Goal: Task Accomplishment & Management: Use online tool/utility

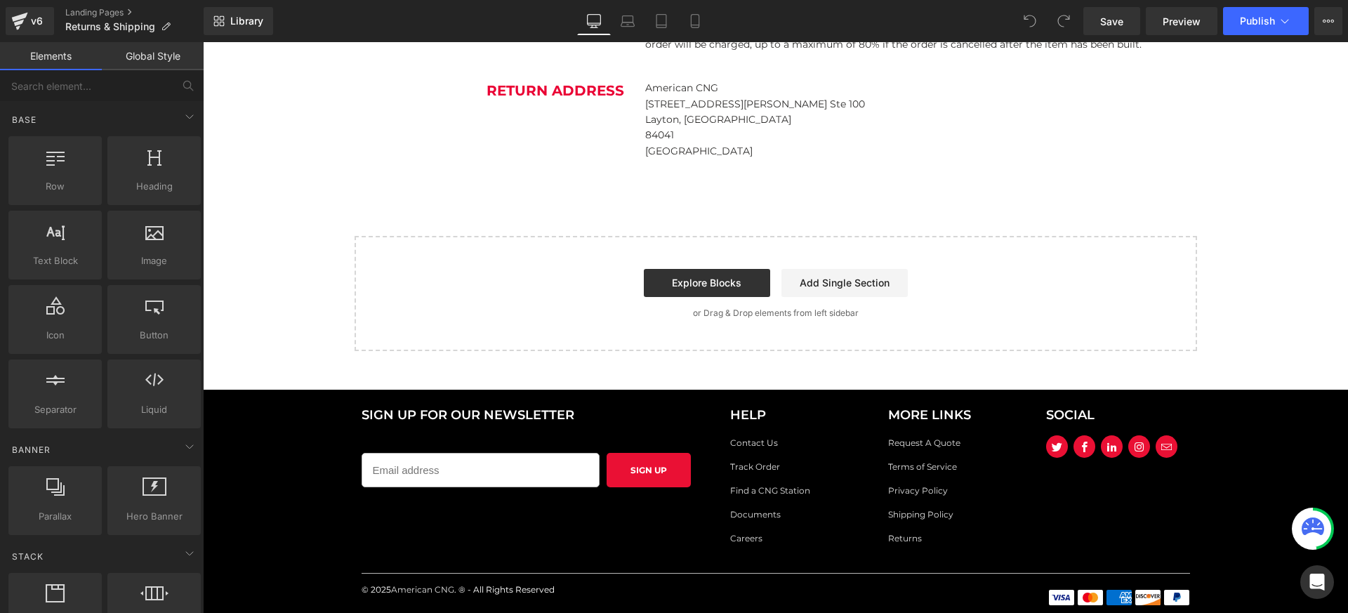
scroll to position [1410, 0]
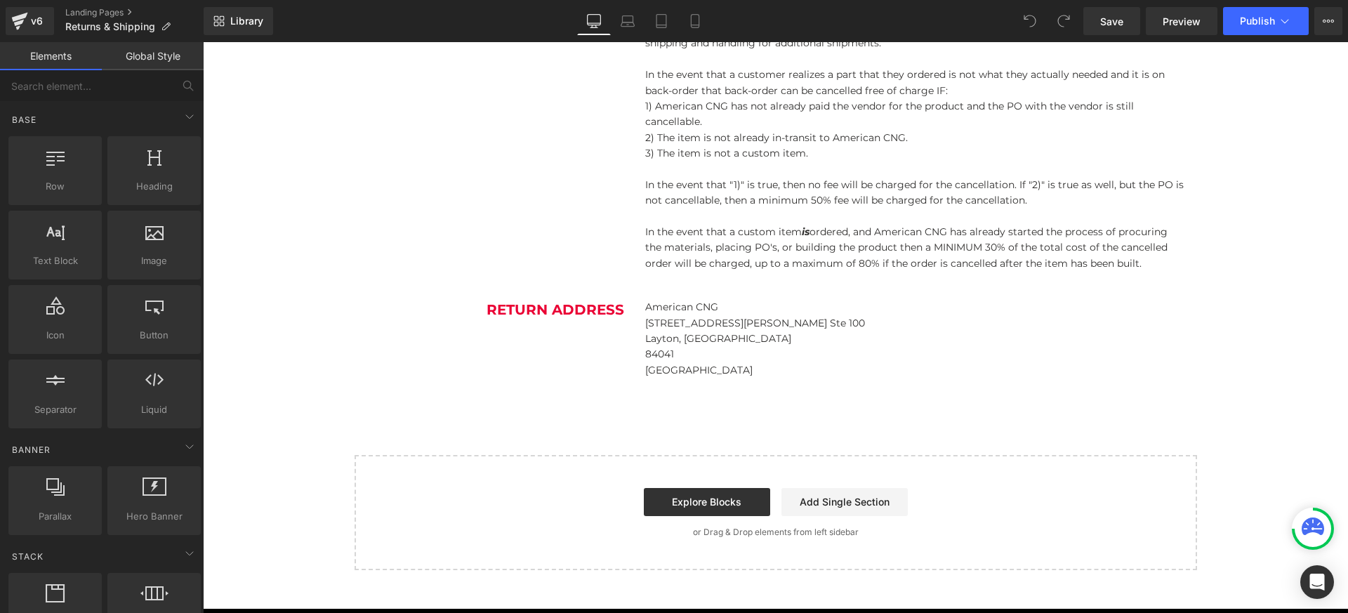
click at [663, 346] on p "84041" at bounding box center [915, 353] width 541 height 15
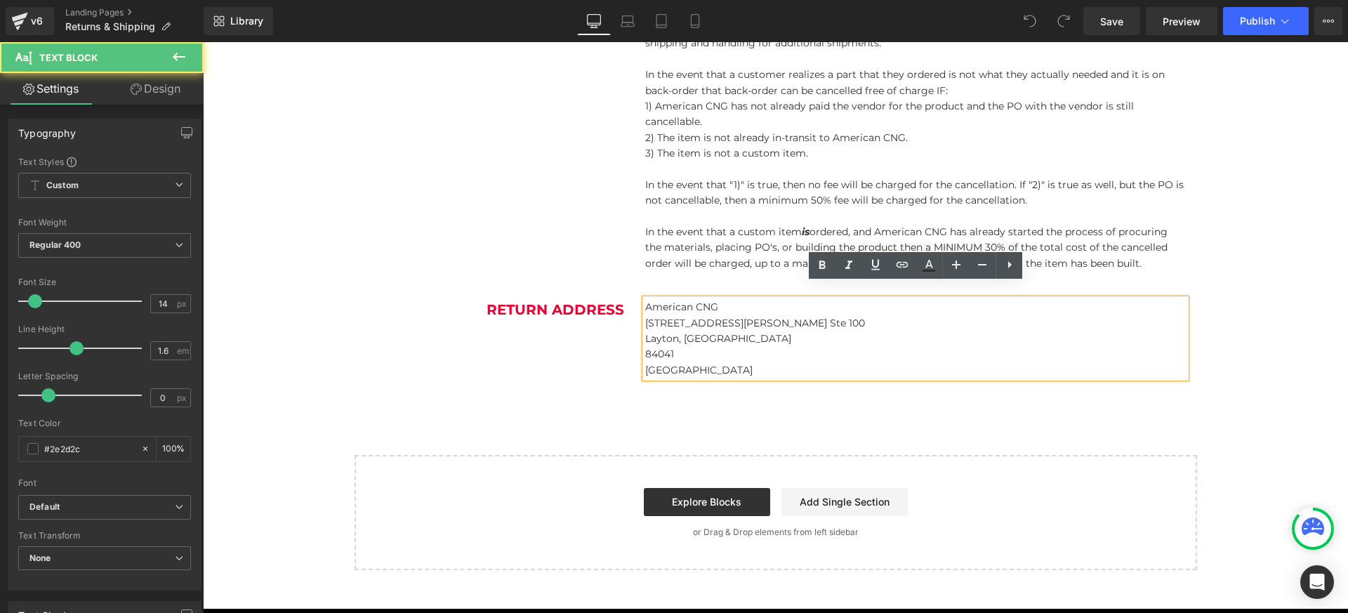
drag, startPoint x: 687, startPoint y: 350, endPoint x: 643, endPoint y: 309, distance: 60.1
click at [645, 309] on div "American CNG 1604 W. Hill Field Rd. Ste 100 Layton, UT 84041 USA" at bounding box center [915, 338] width 541 height 79
drag, startPoint x: 657, startPoint y: 351, endPoint x: 680, endPoint y: 340, distance: 25.8
click at [650, 338] on div "American CNG 1604 W. Hill Field Rd. Ste 100 Layton, UT 84041 USA" at bounding box center [915, 338] width 541 height 79
click at [680, 346] on p "84041" at bounding box center [915, 353] width 541 height 15
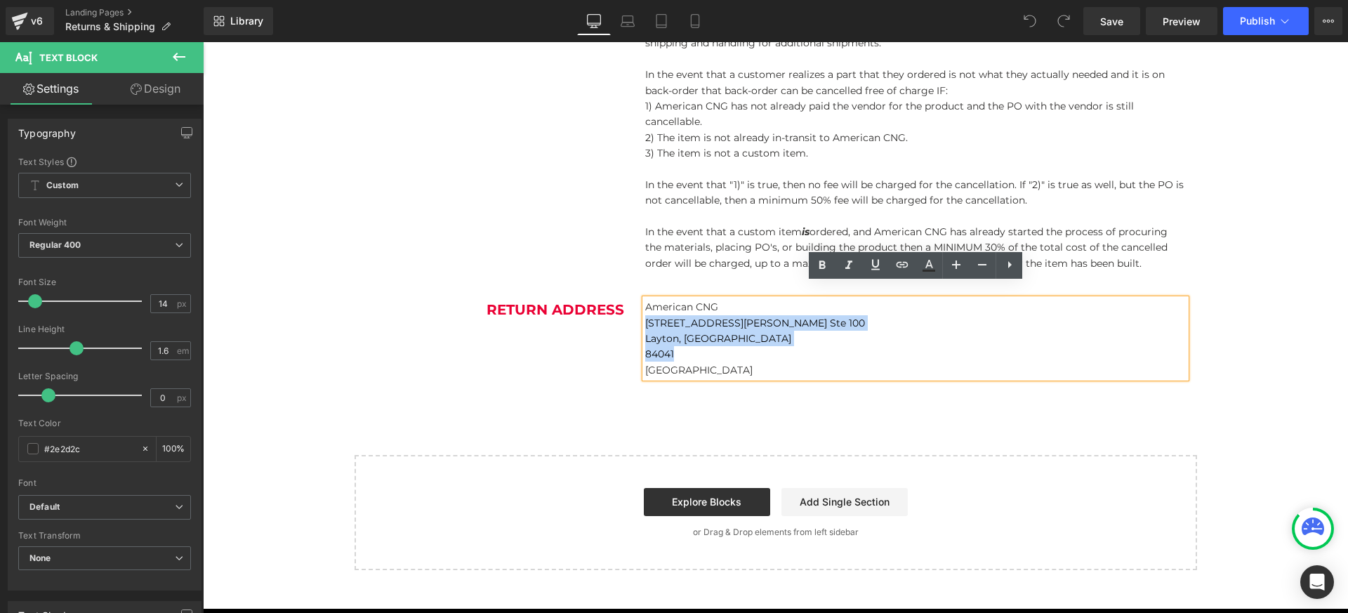
drag, startPoint x: 652, startPoint y: 329, endPoint x: 647, endPoint y: 308, distance: 21.5
click at [647, 308] on div "American CNG 1604 W. Hill Field Rd. Ste 100 Layton, UT 84041 USA" at bounding box center [915, 338] width 541 height 79
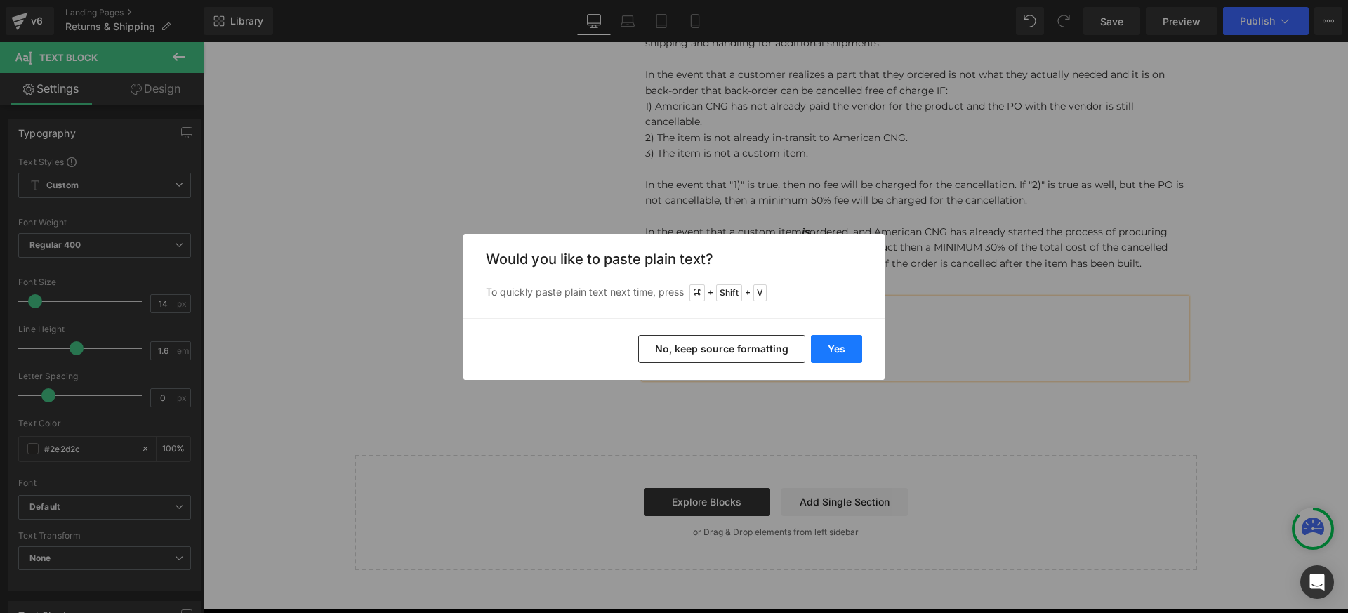
click at [848, 349] on button "Yes" at bounding box center [836, 349] width 51 height 28
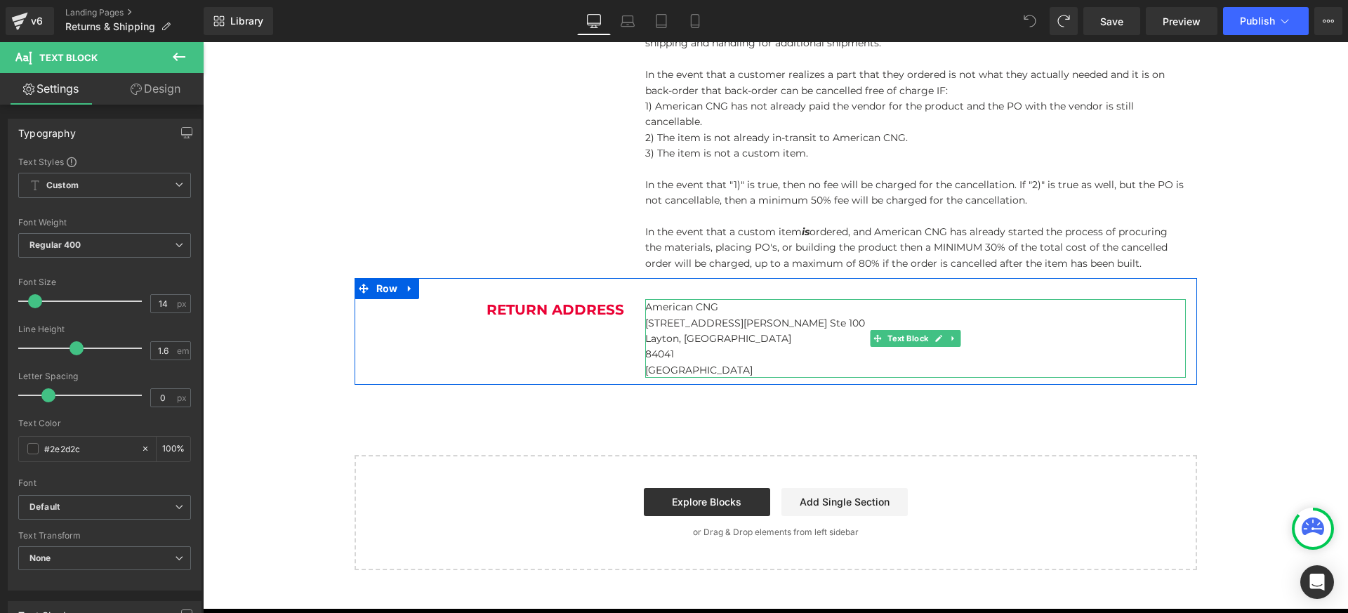
click at [692, 315] on p "1604 W. Hill Field Rd. Ste 100" at bounding box center [915, 322] width 541 height 15
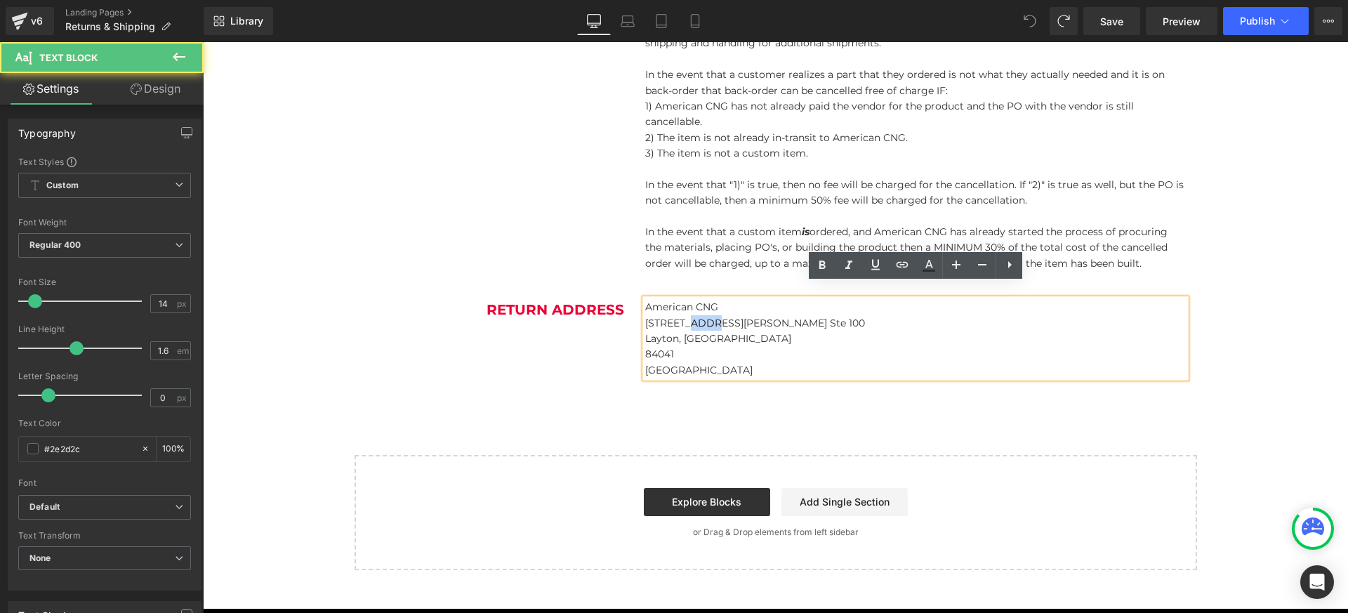
click at [692, 315] on p "1604 W. Hill Field Rd. Ste 100" at bounding box center [915, 322] width 541 height 15
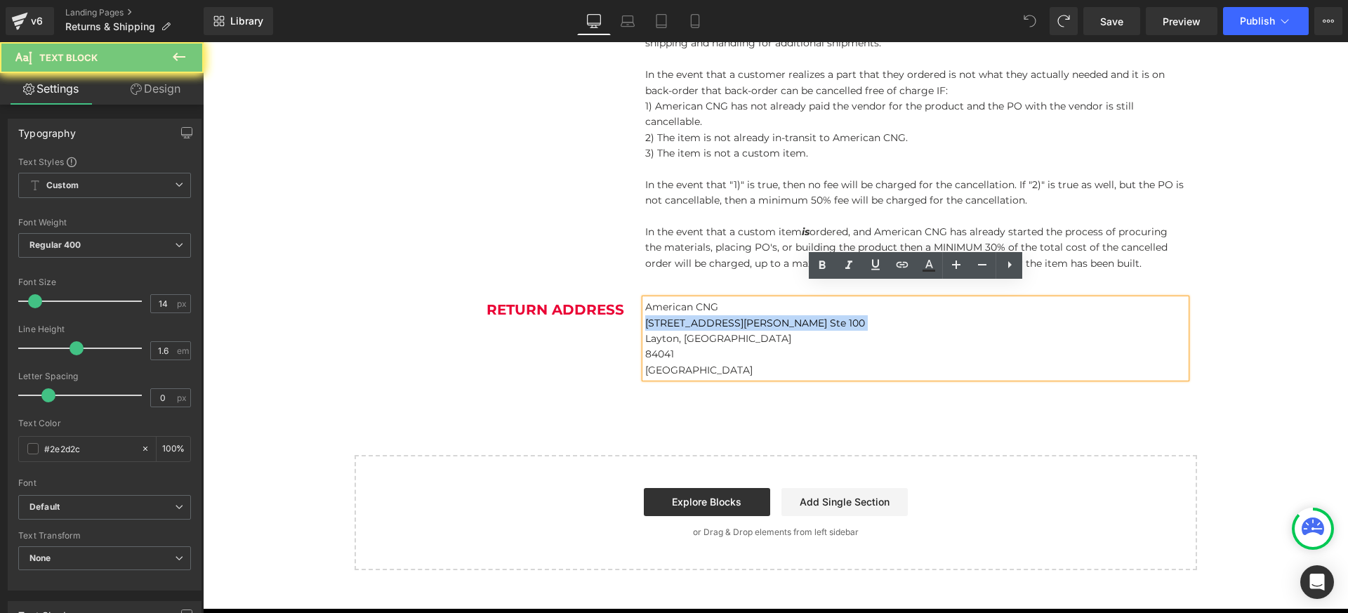
click at [692, 315] on p "1604 W. Hill Field Rd. Ste 100" at bounding box center [915, 322] width 541 height 15
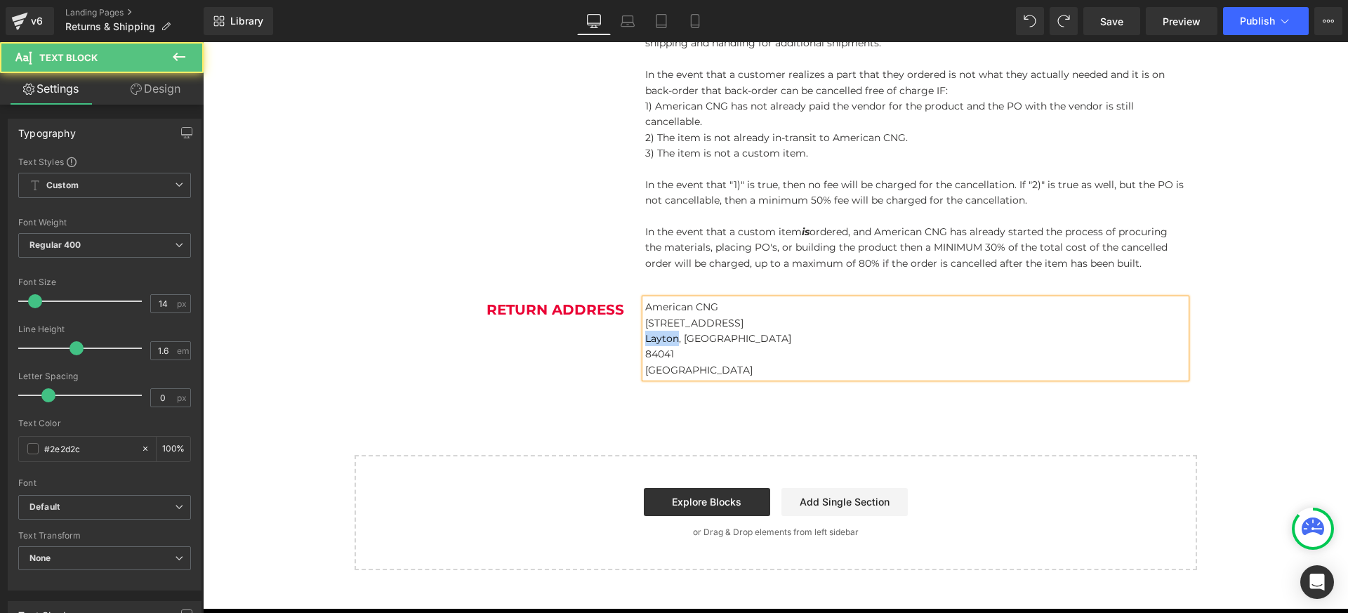
drag, startPoint x: 678, startPoint y: 323, endPoint x: 624, endPoint y: 327, distance: 53.5
click at [624, 327] on div "Return Address Heading American CNG 236 South 1250 West Unit B Layton, UT 84041…" at bounding box center [776, 331] width 843 height 107
drag, startPoint x: 677, startPoint y: 341, endPoint x: 666, endPoint y: 343, distance: 10.7
click at [666, 346] on p "84041" at bounding box center [915, 353] width 541 height 15
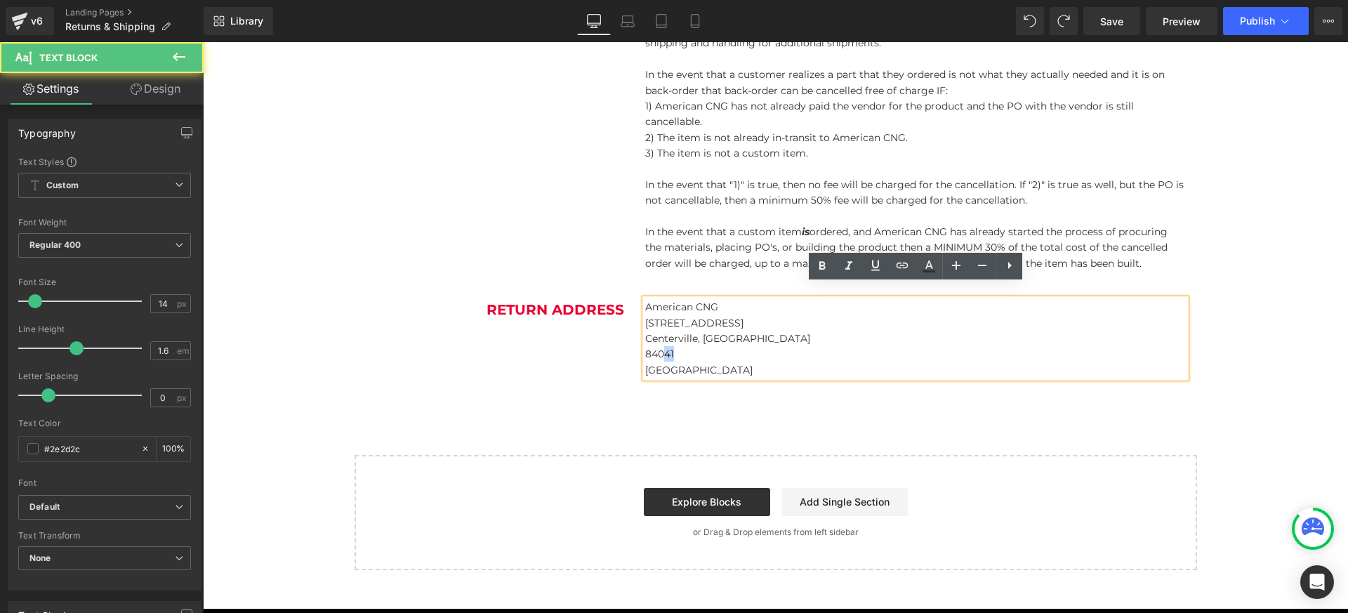
scroll to position [1409, 0]
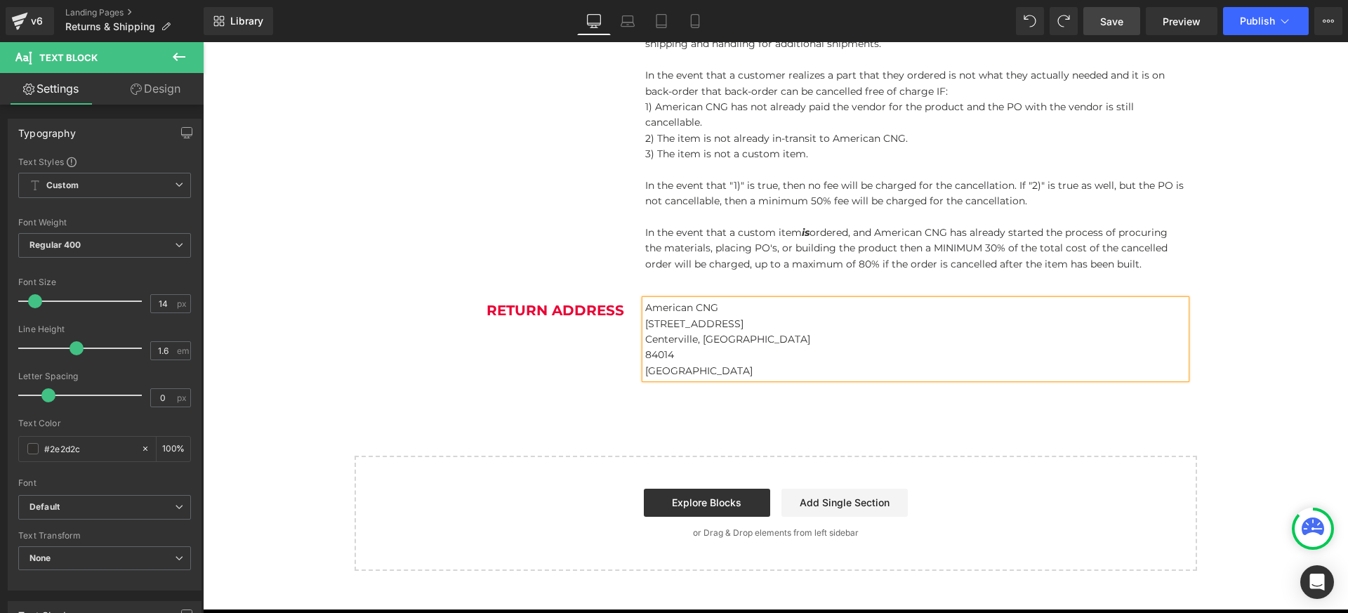
click at [1124, 19] on span "Save" at bounding box center [1111, 21] width 23 height 15
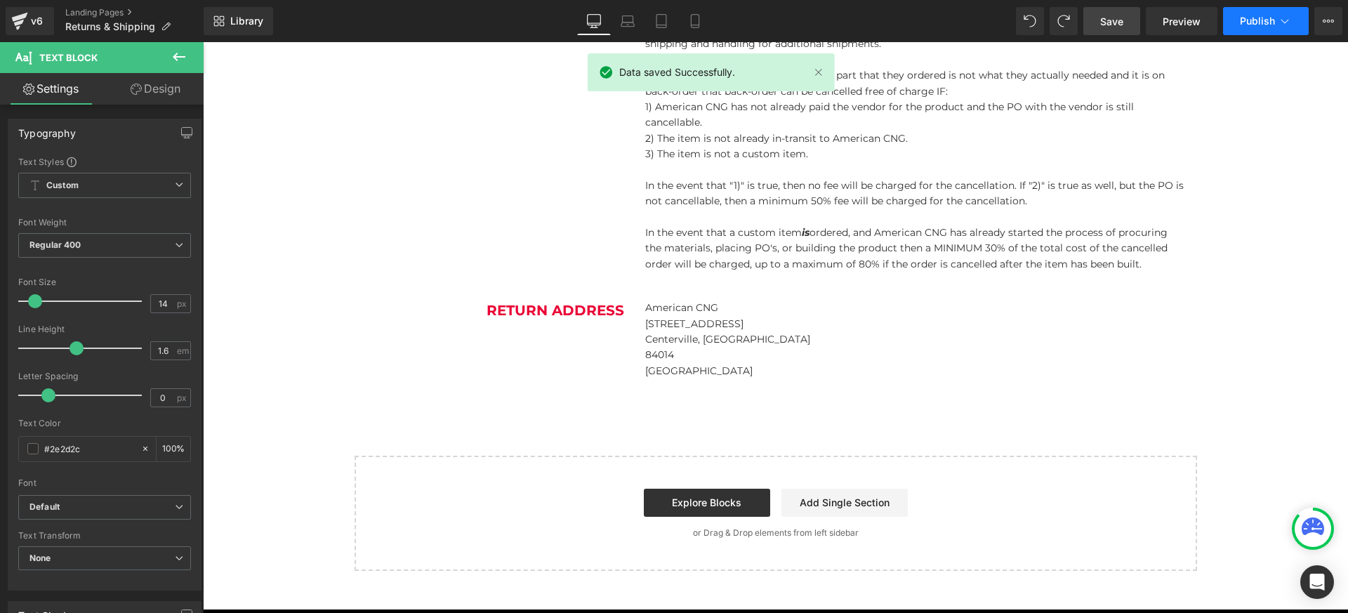
click at [1250, 17] on span "Publish" at bounding box center [1257, 20] width 35 height 11
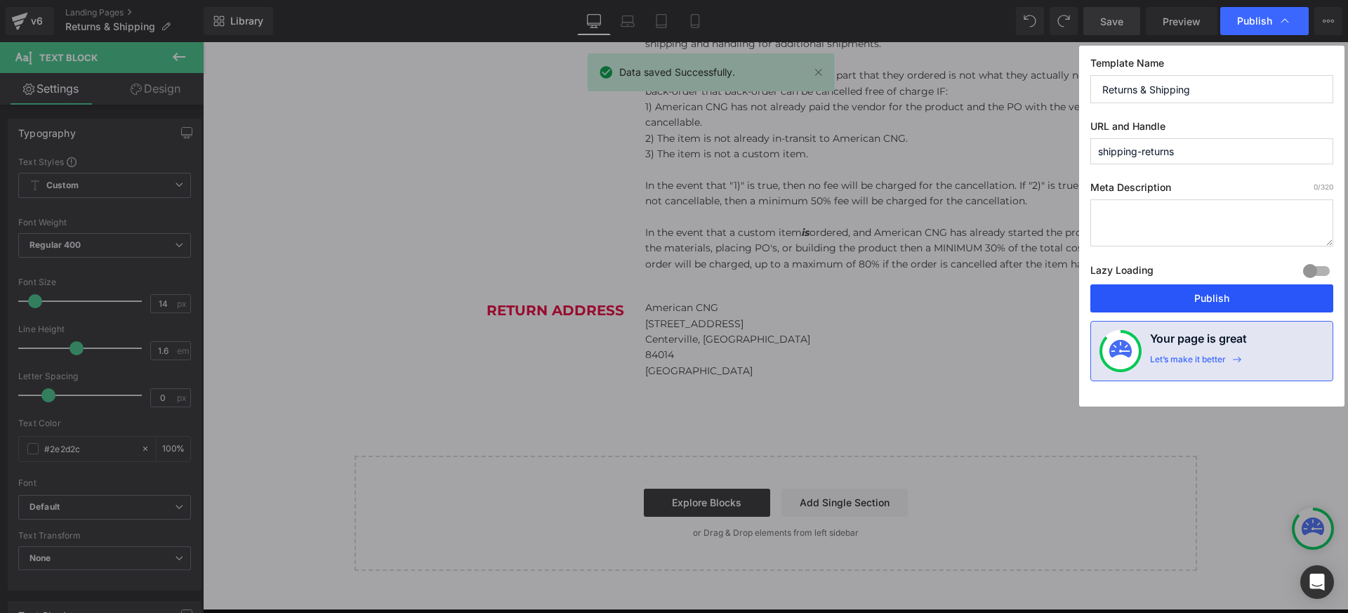
click at [1221, 301] on button "Publish" at bounding box center [1212, 298] width 243 height 28
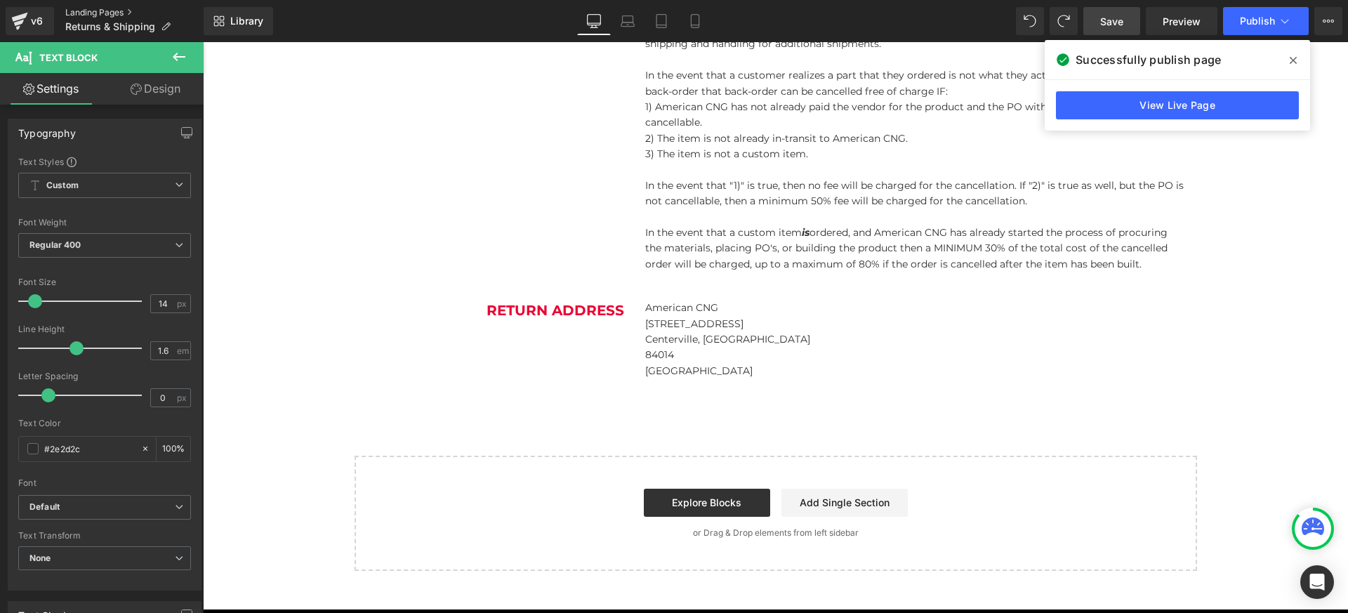
click at [101, 12] on link "Landing Pages" at bounding box center [134, 12] width 138 height 11
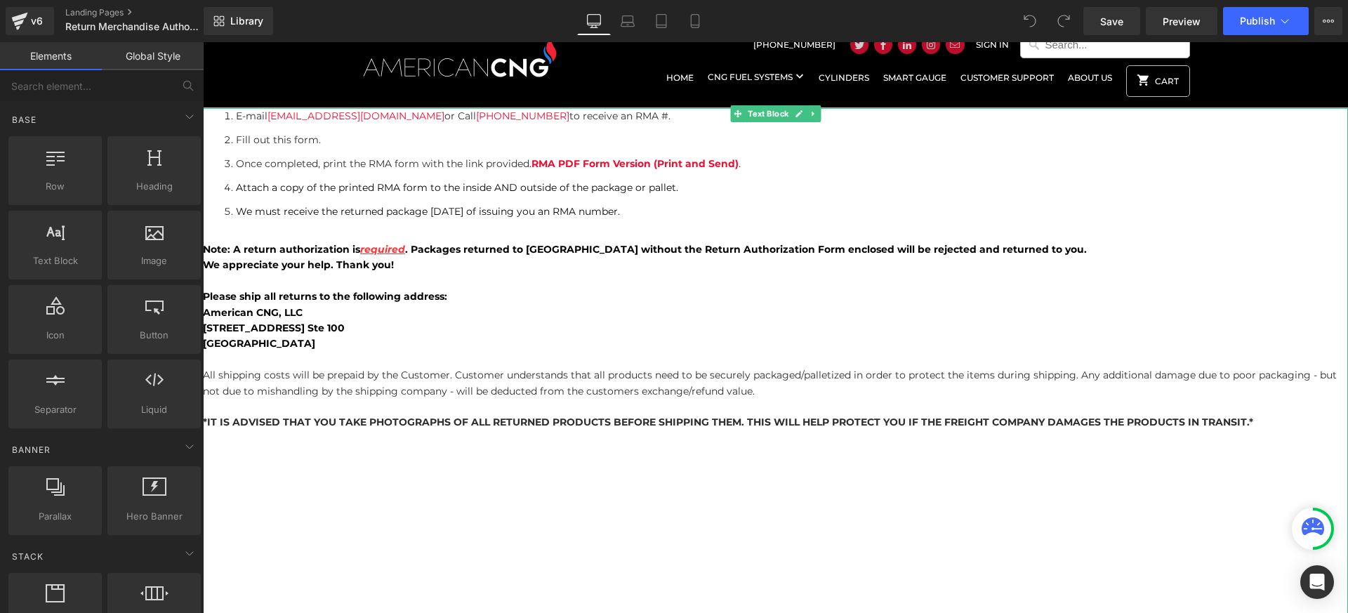
scroll to position [48, 0]
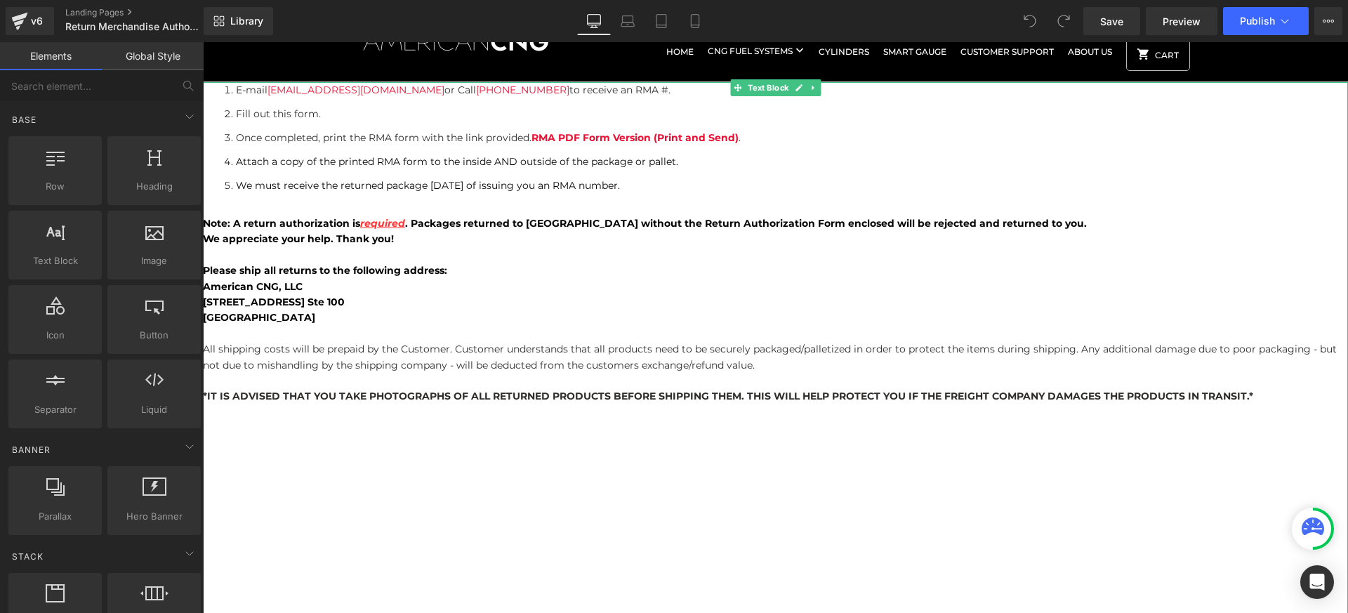
click at [265, 318] on span "[GEOGRAPHIC_DATA]" at bounding box center [259, 317] width 112 height 13
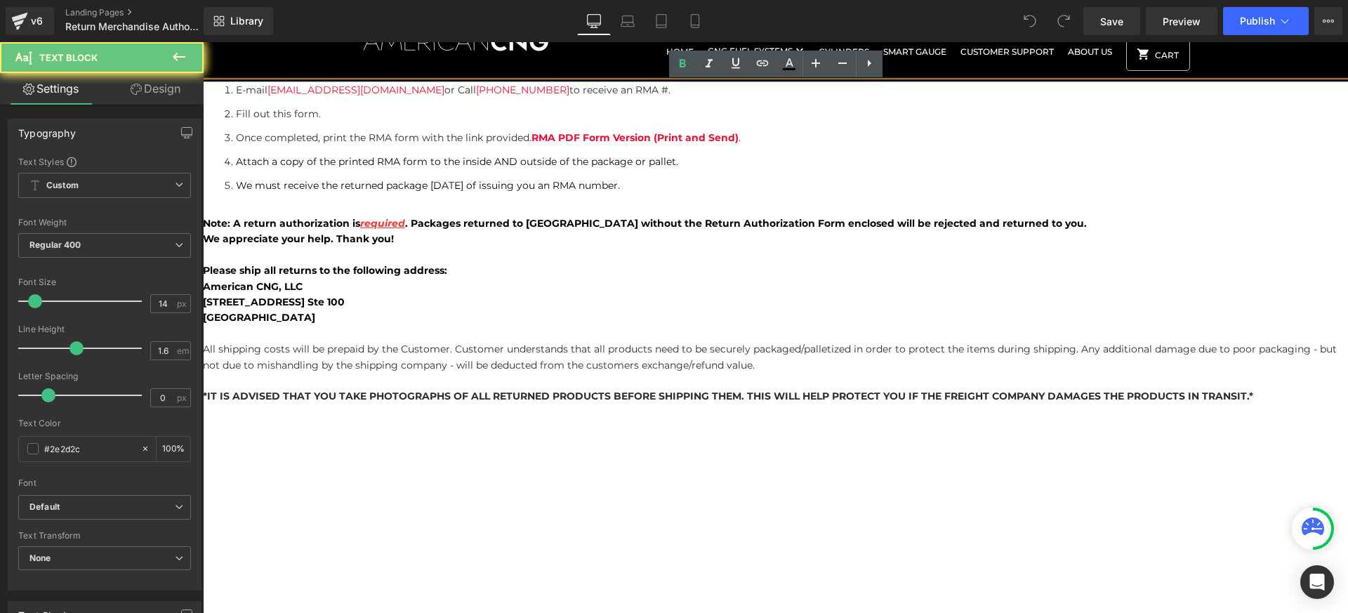
click at [277, 308] on span "[STREET_ADDRESS] Ste 100" at bounding box center [274, 302] width 142 height 13
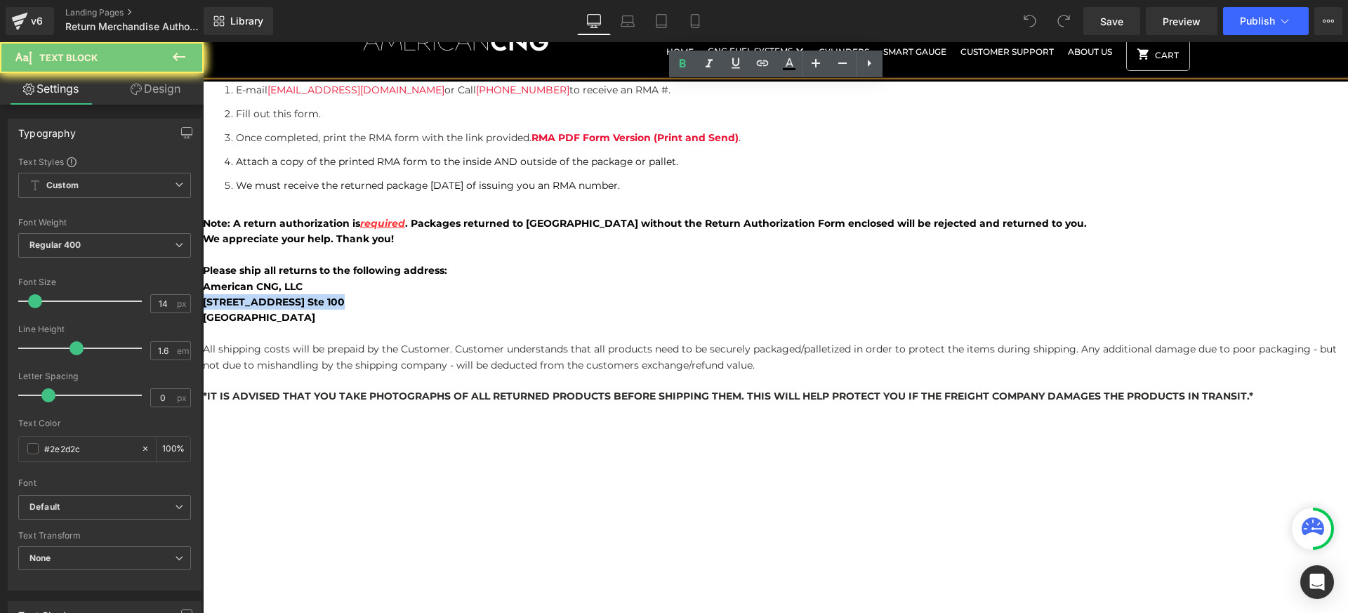
click at [277, 308] on span "[STREET_ADDRESS] Ste 100" at bounding box center [274, 302] width 142 height 13
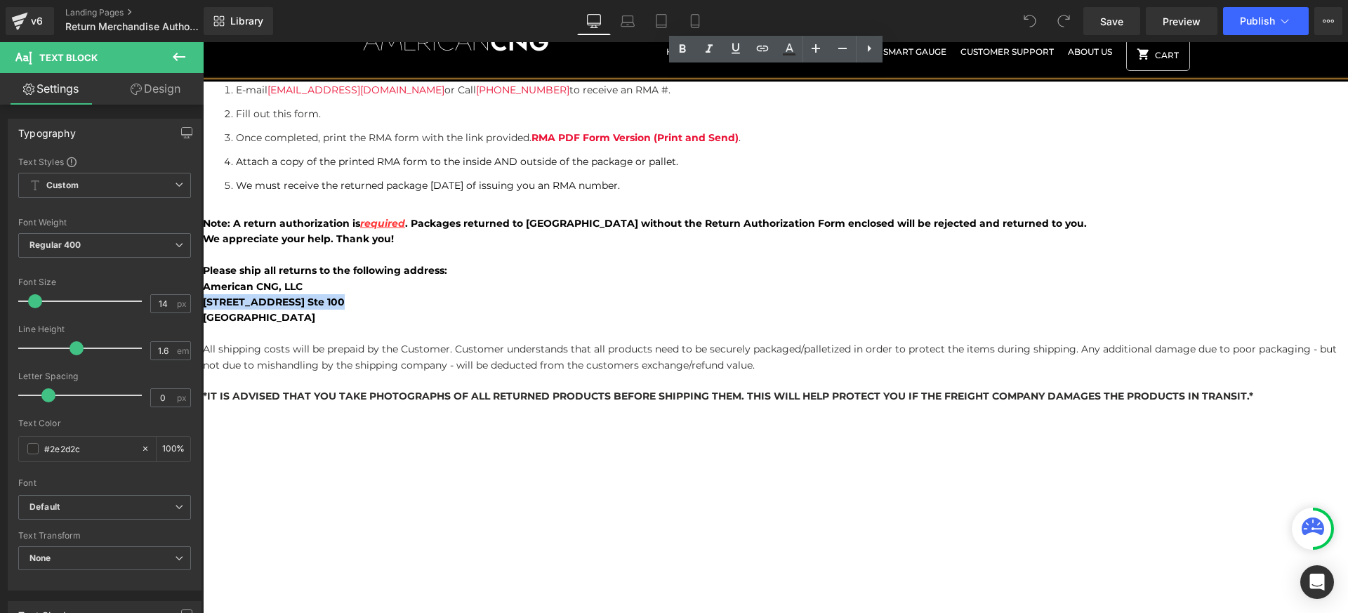
scroll to position [62, 0]
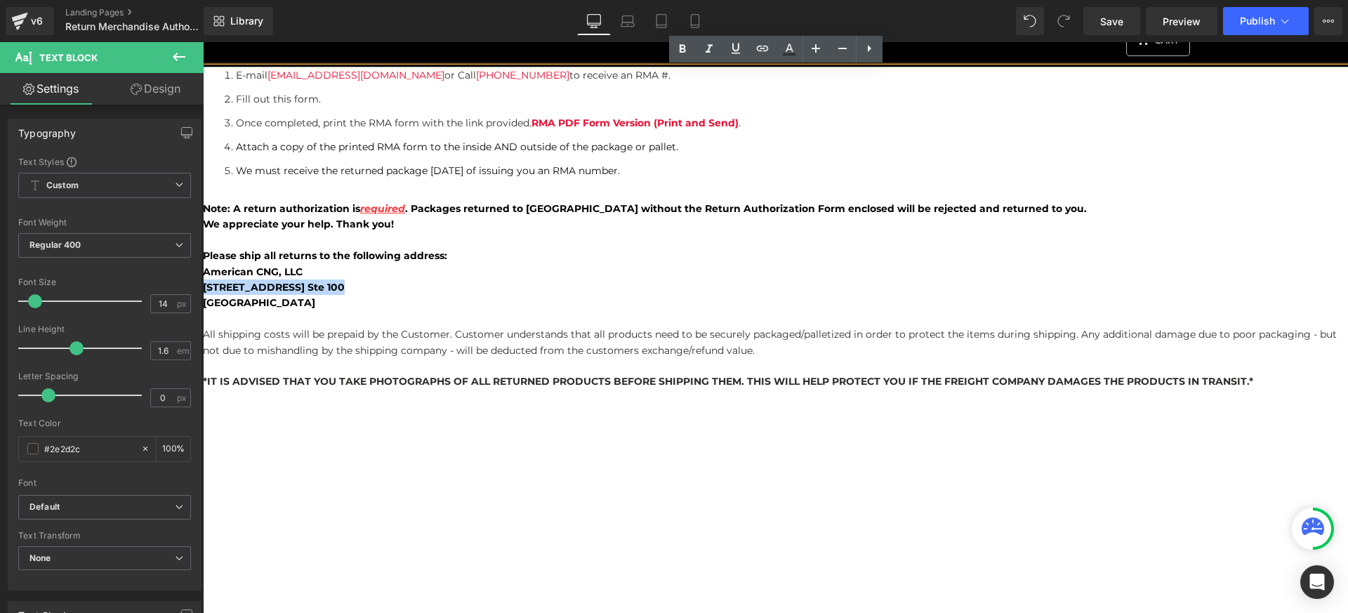
click at [309, 287] on span "[STREET_ADDRESS] Ste 100" at bounding box center [274, 287] width 142 height 13
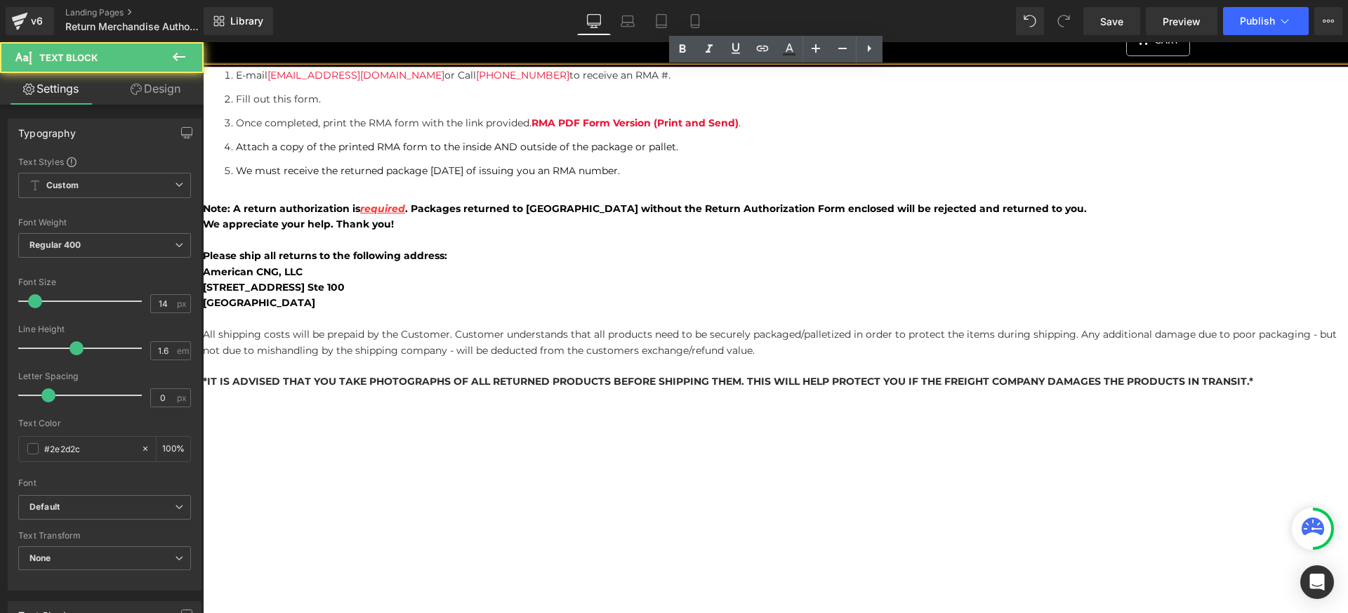
click at [309, 287] on span "[STREET_ADDRESS] Ste 100" at bounding box center [274, 287] width 142 height 13
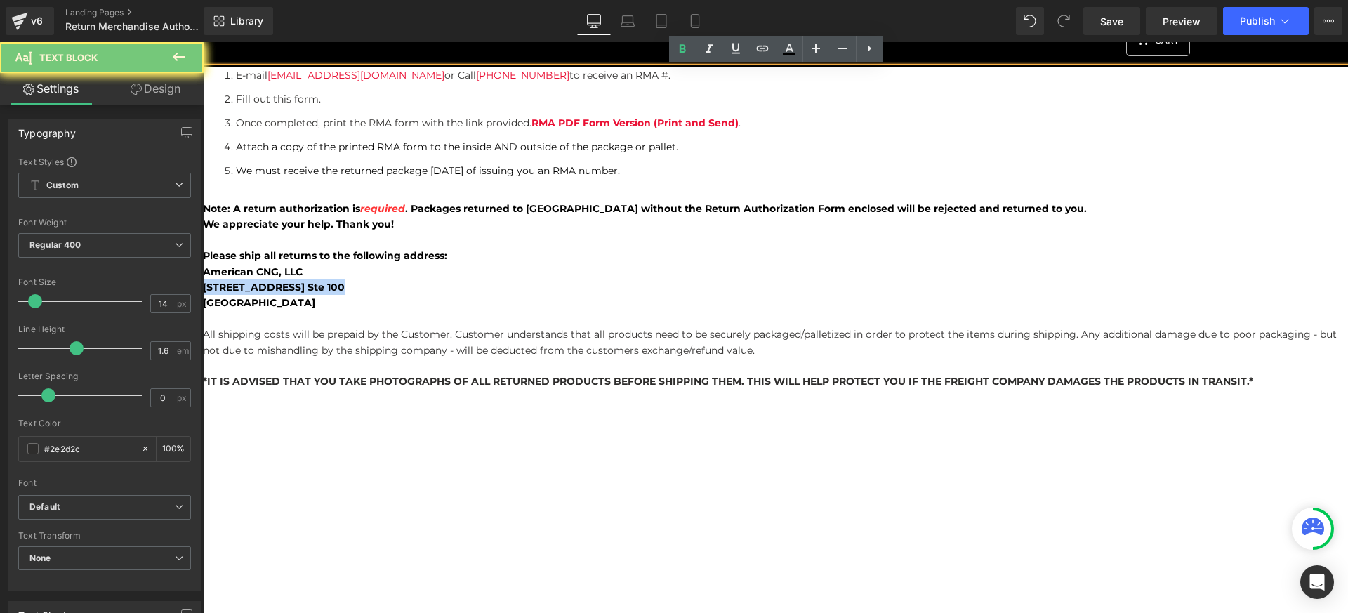
click at [309, 287] on span "[STREET_ADDRESS] Ste 100" at bounding box center [274, 287] width 142 height 13
paste div
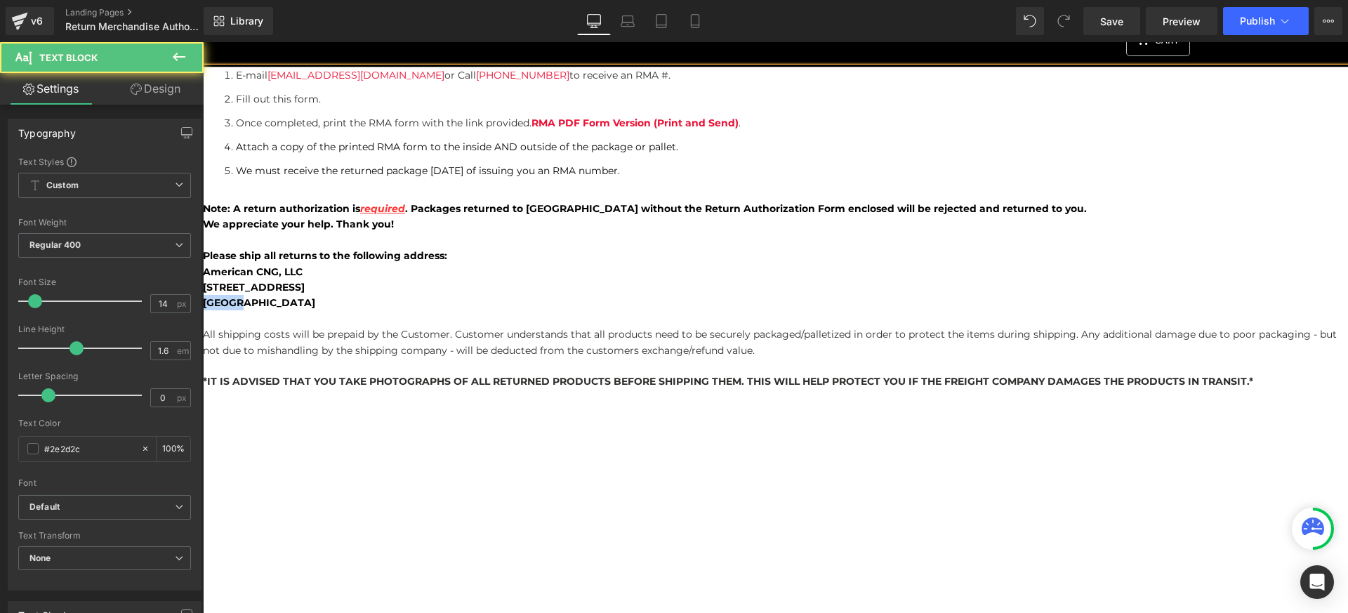
drag, startPoint x: 237, startPoint y: 304, endPoint x: 194, endPoint y: 303, distance: 43.5
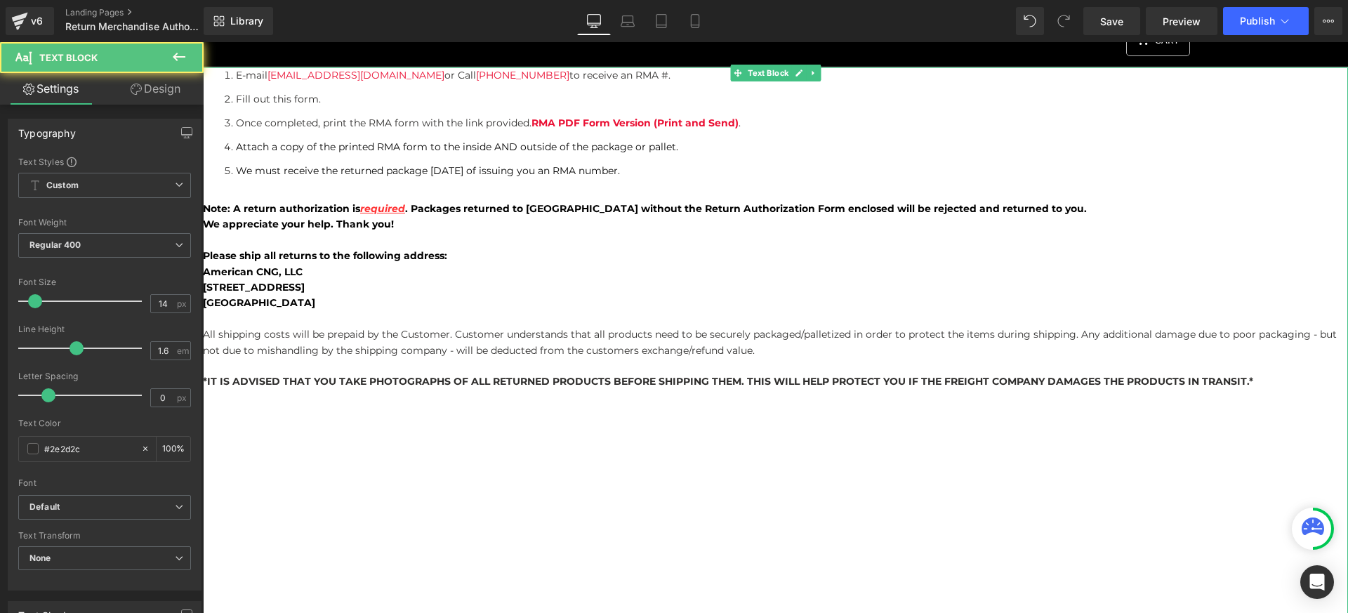
click at [325, 306] on p "[GEOGRAPHIC_DATA]" at bounding box center [775, 302] width 1145 height 15
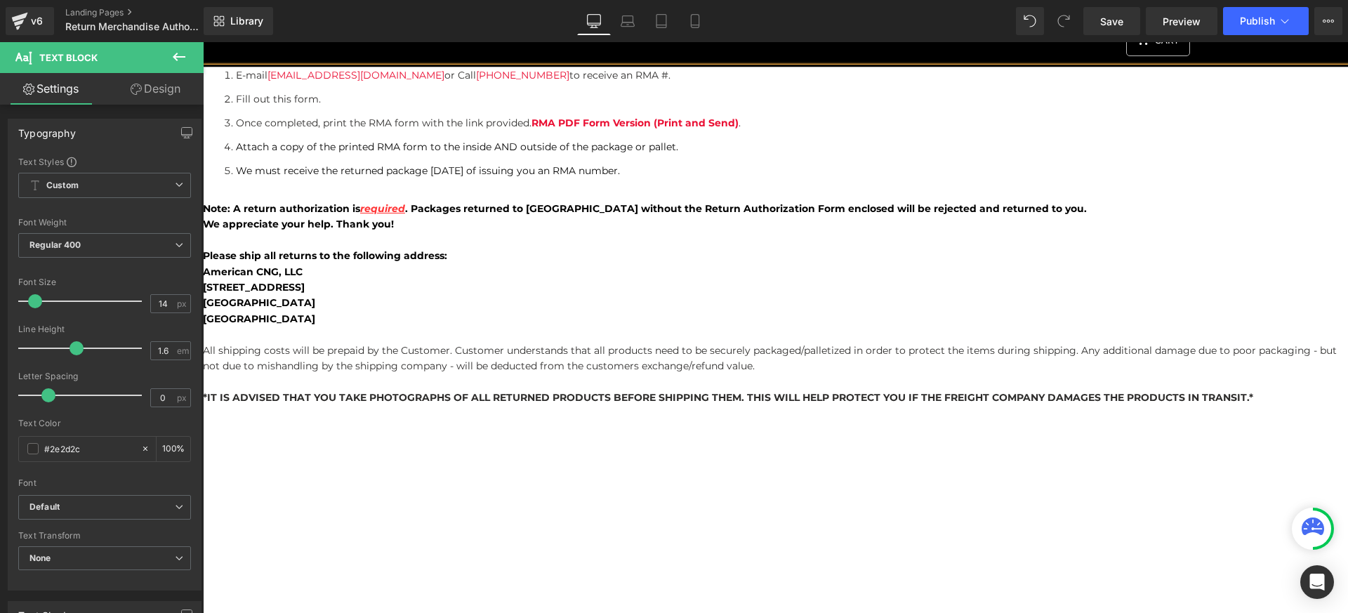
scroll to position [0, 0]
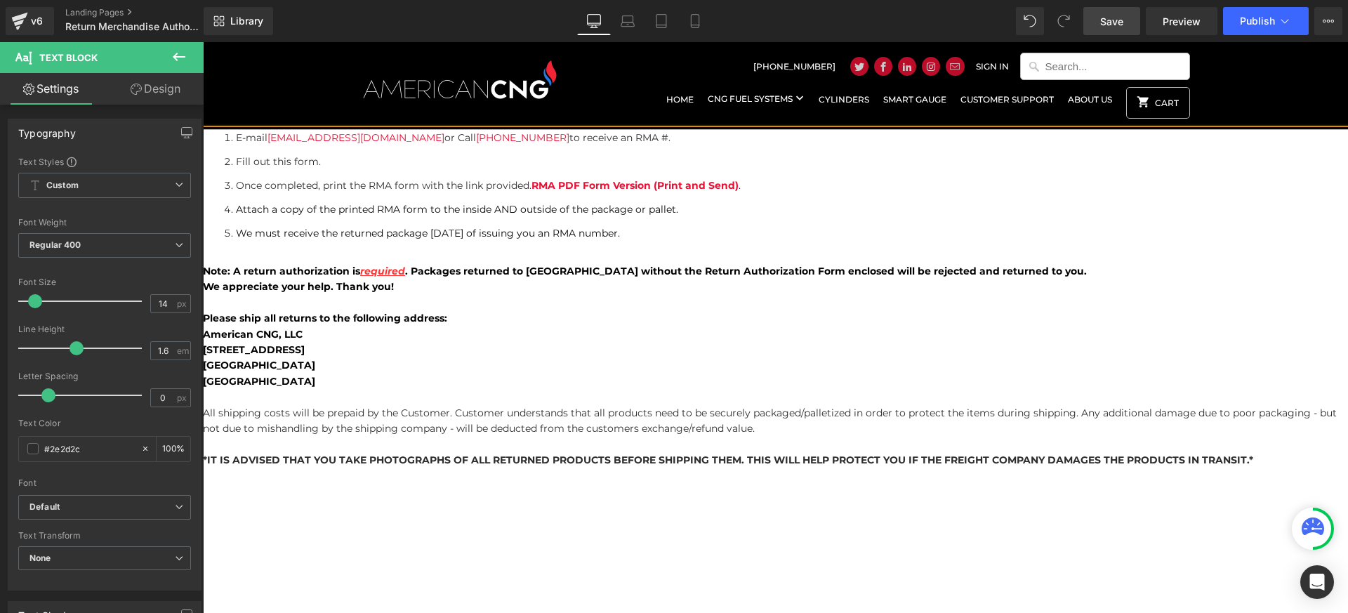
click at [1117, 19] on span "Save" at bounding box center [1111, 21] width 23 height 15
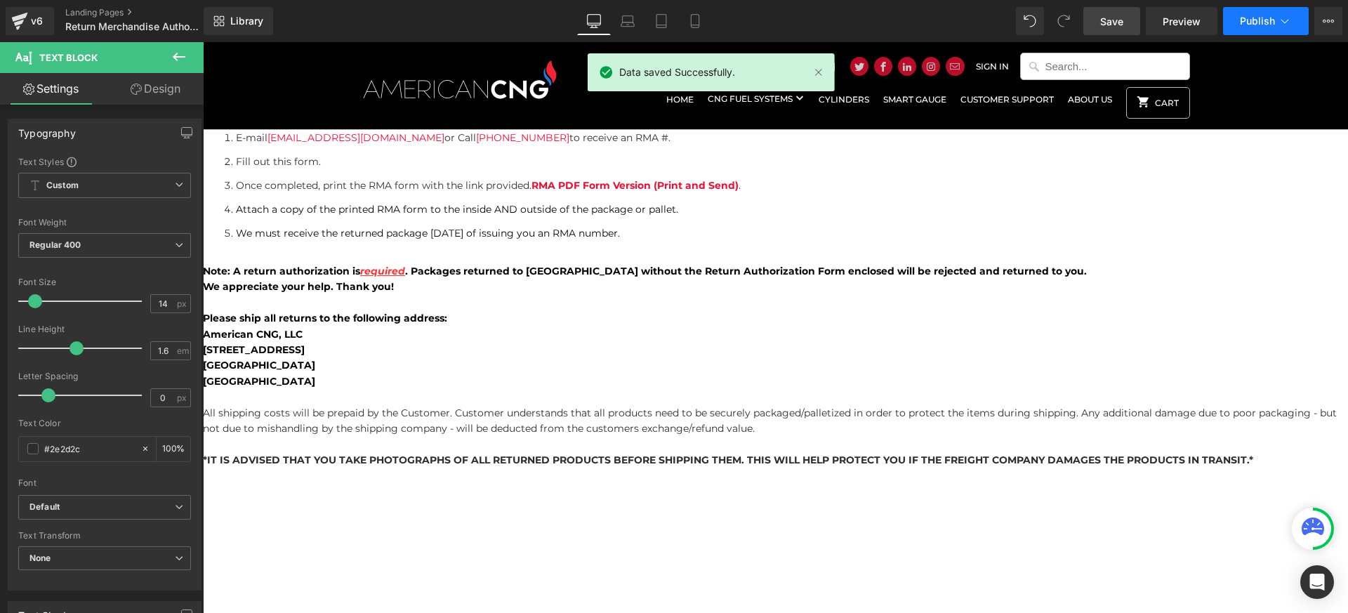
click at [1249, 17] on span "Publish" at bounding box center [1257, 20] width 35 height 11
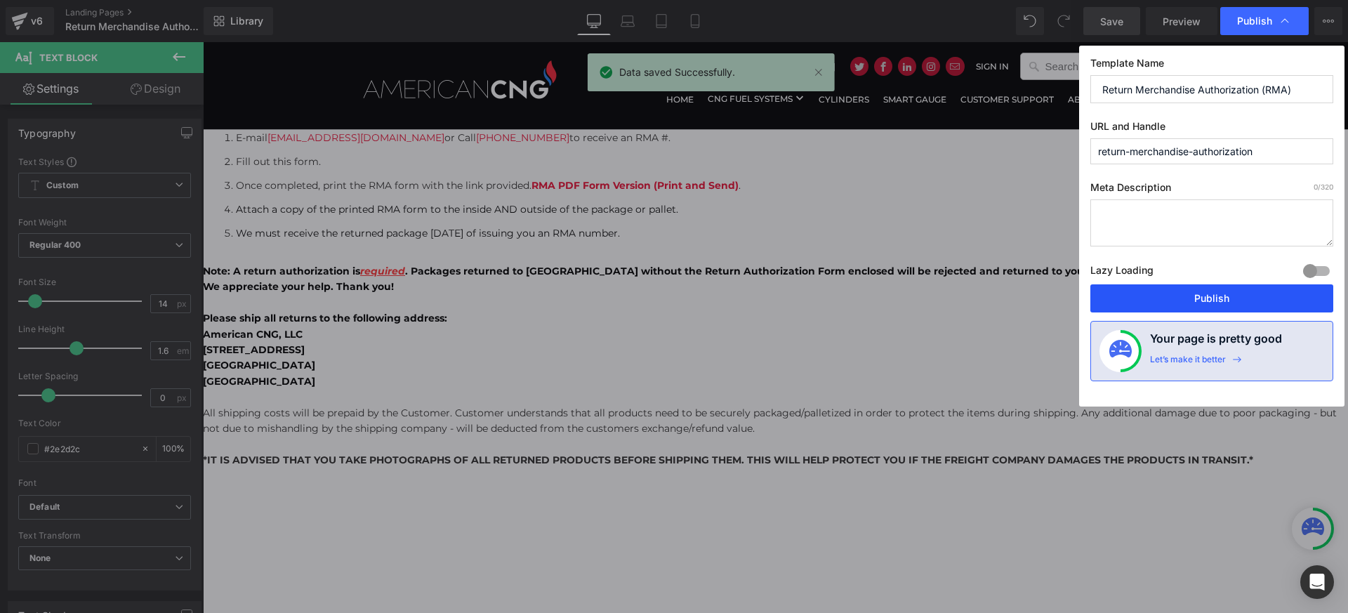
click at [1195, 294] on button "Publish" at bounding box center [1212, 298] width 243 height 28
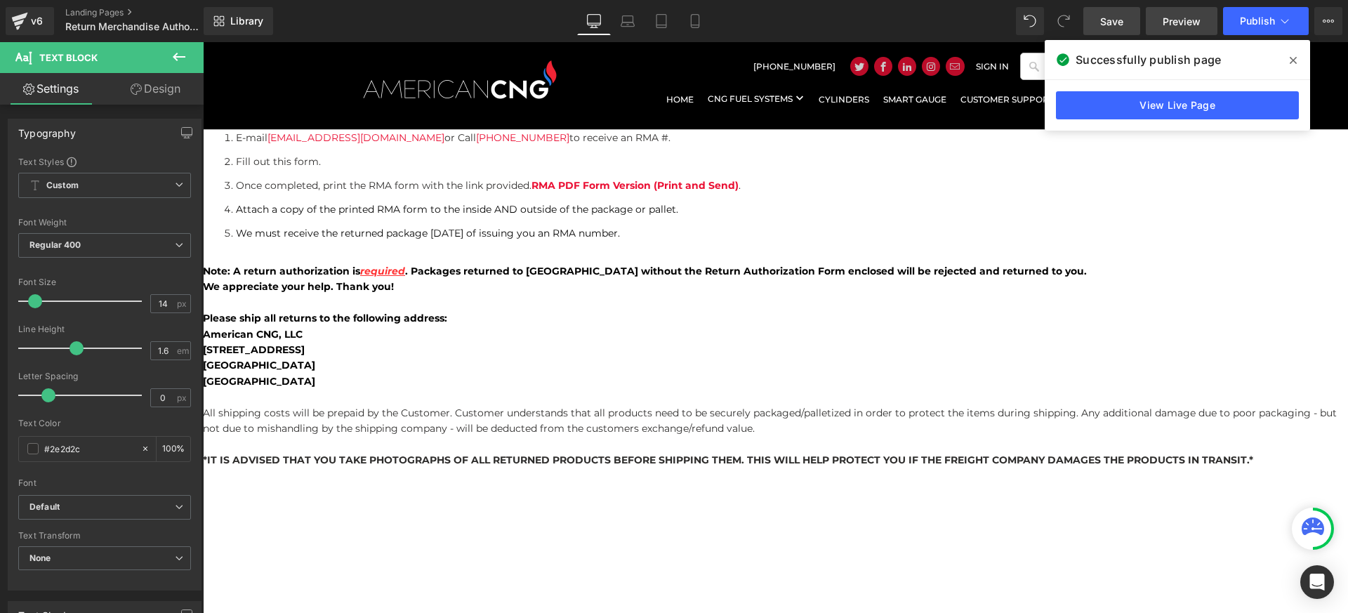
click at [1188, 20] on span "Preview" at bounding box center [1182, 21] width 38 height 15
